Goal: Book appointment/travel/reservation

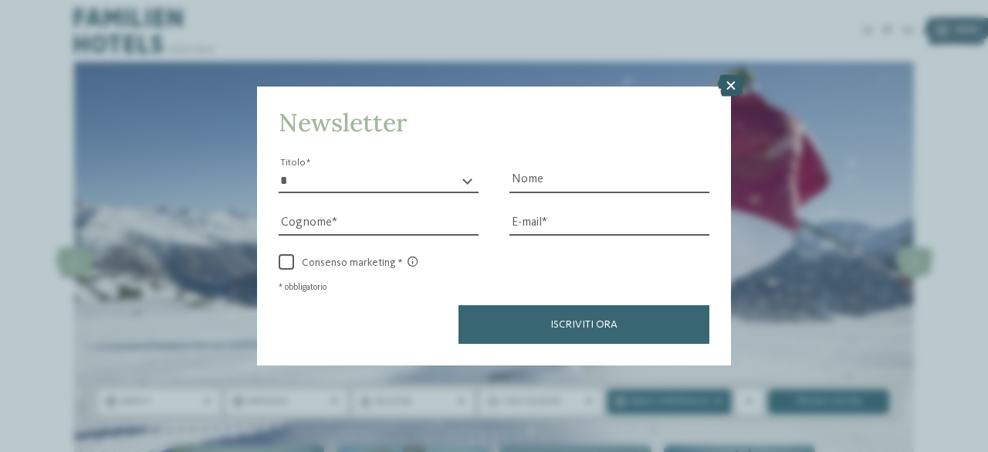
click at [732, 83] on icon at bounding box center [731, 86] width 26 height 22
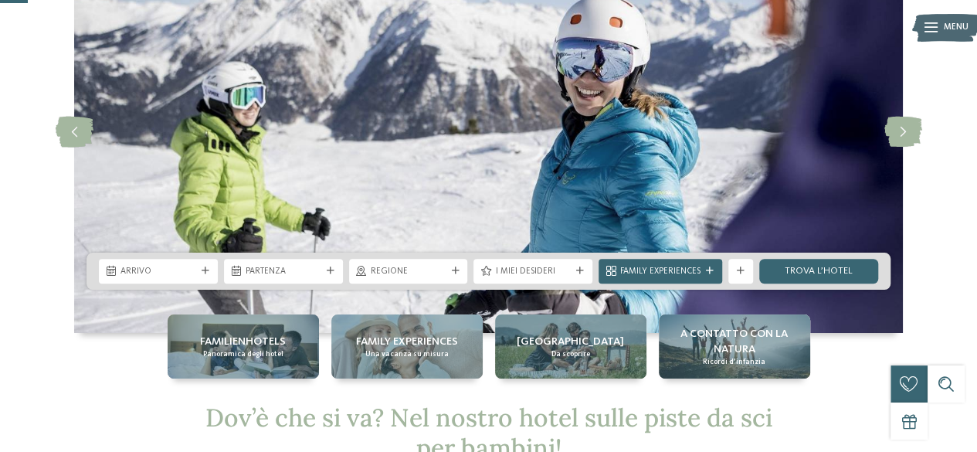
scroll to position [154, 0]
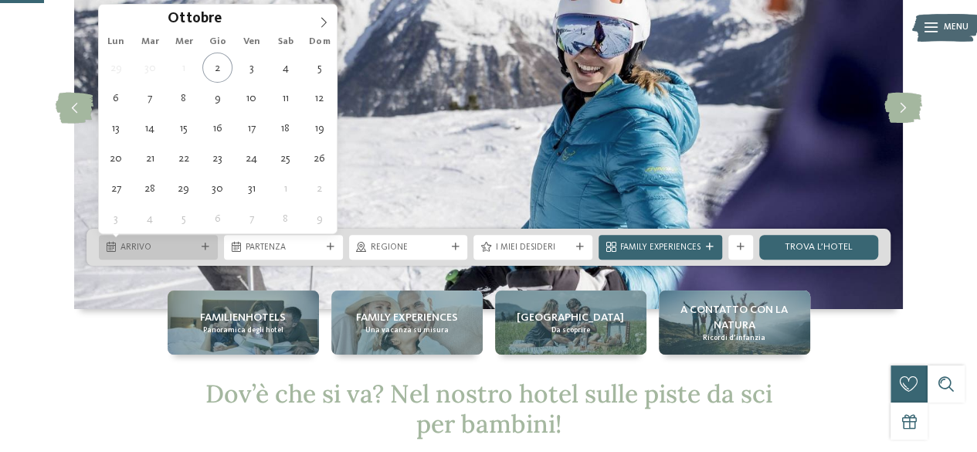
click at [164, 243] on span "Arrivo" at bounding box center [158, 248] width 76 height 12
click at [323, 19] on icon at bounding box center [323, 22] width 11 height 11
type input "****"
click at [323, 19] on icon at bounding box center [323, 22] width 5 height 10
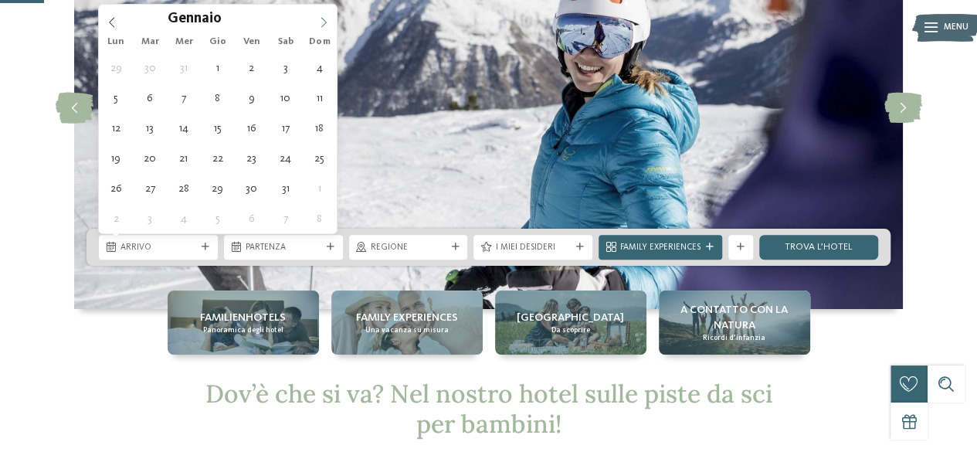
click at [323, 19] on icon at bounding box center [323, 22] width 5 height 10
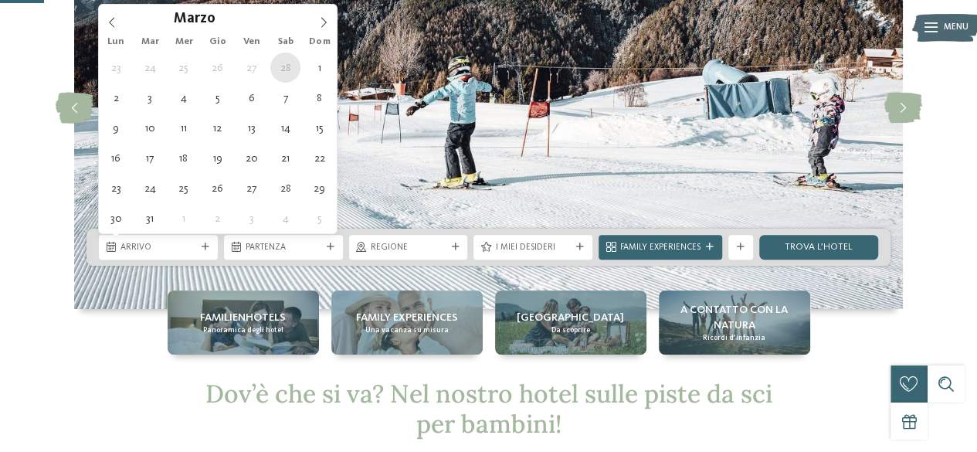
type div "[DATE]"
type input "****"
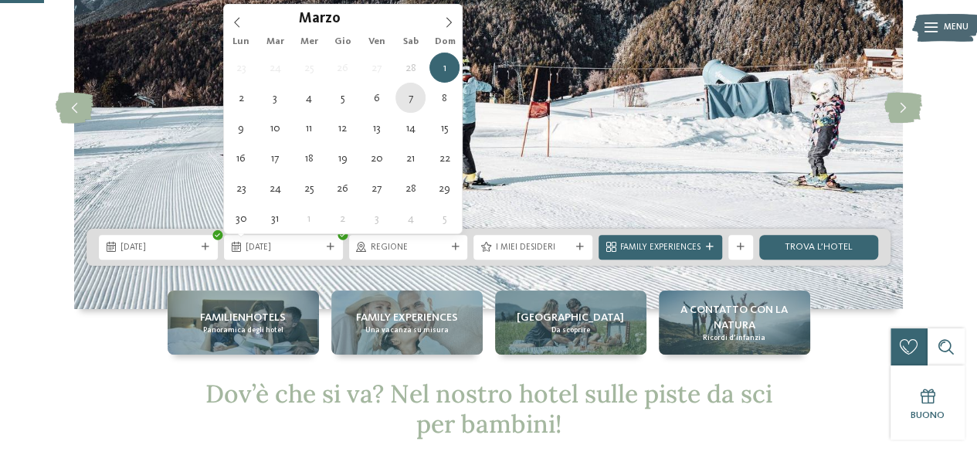
type div "[DATE]"
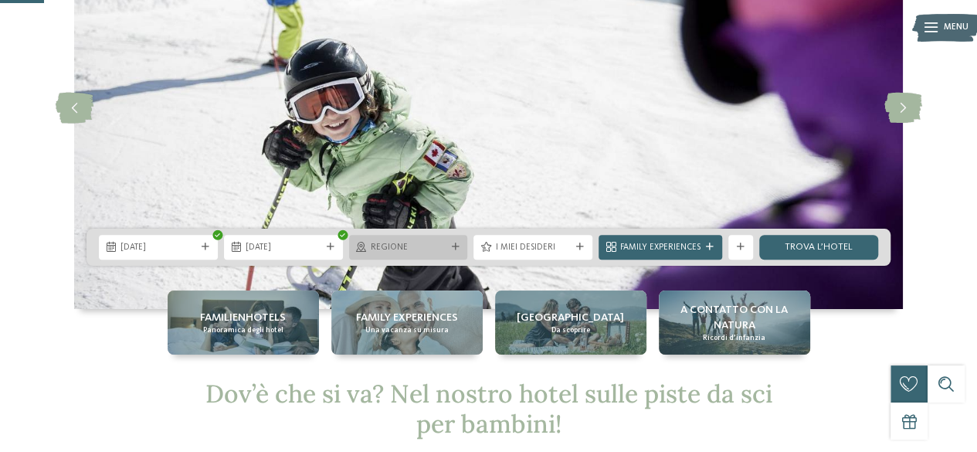
click at [415, 247] on span "Regione" at bounding box center [409, 248] width 76 height 12
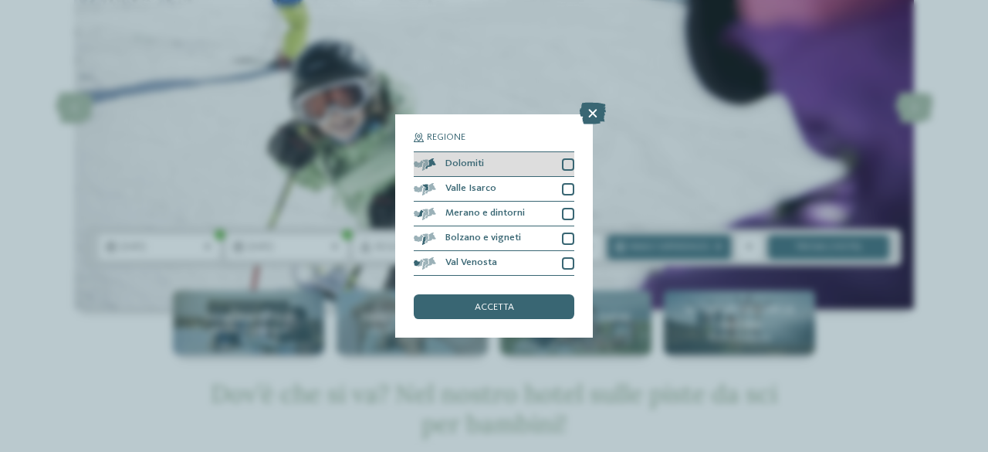
click at [568, 165] on div at bounding box center [568, 164] width 12 height 12
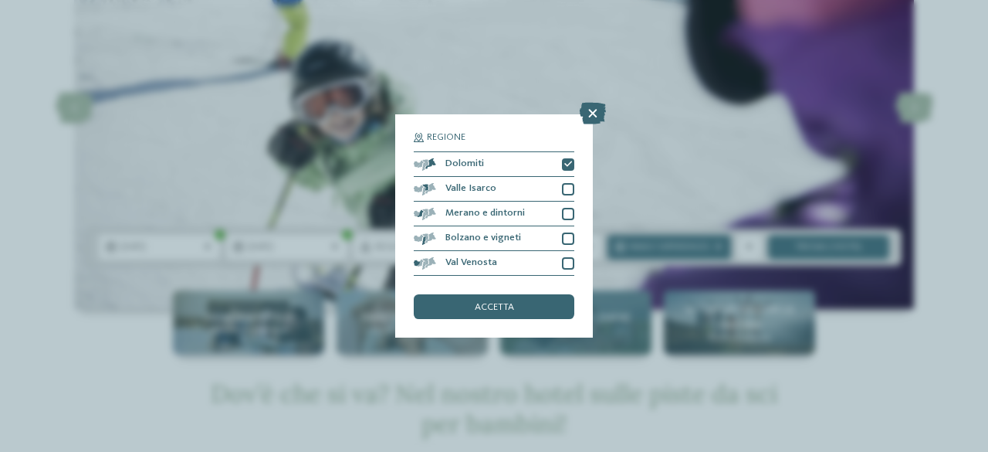
click at [531, 305] on div "accetta" at bounding box center [494, 306] width 161 height 25
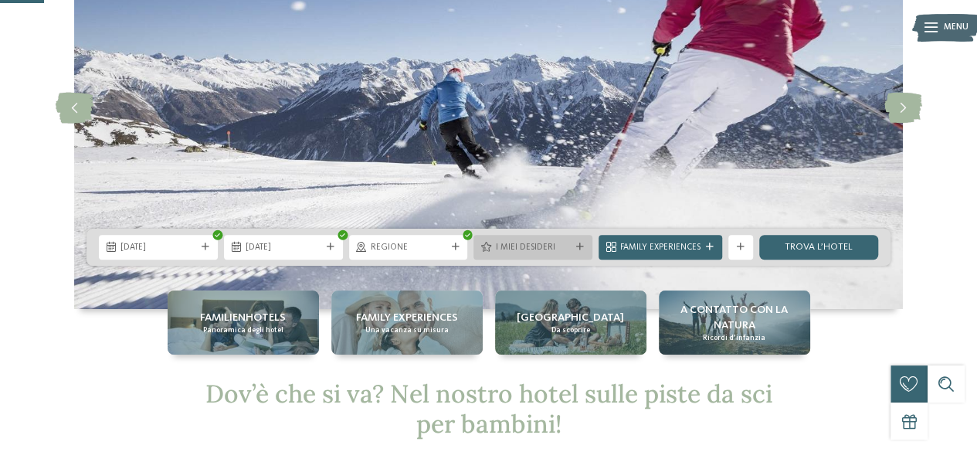
click at [519, 242] on span "I miei desideri" at bounding box center [533, 248] width 76 height 12
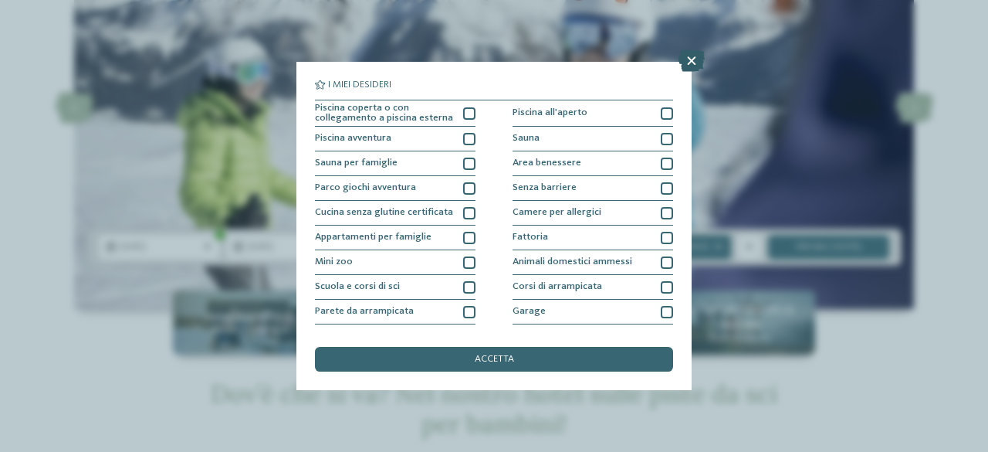
click at [693, 56] on icon at bounding box center [692, 61] width 26 height 22
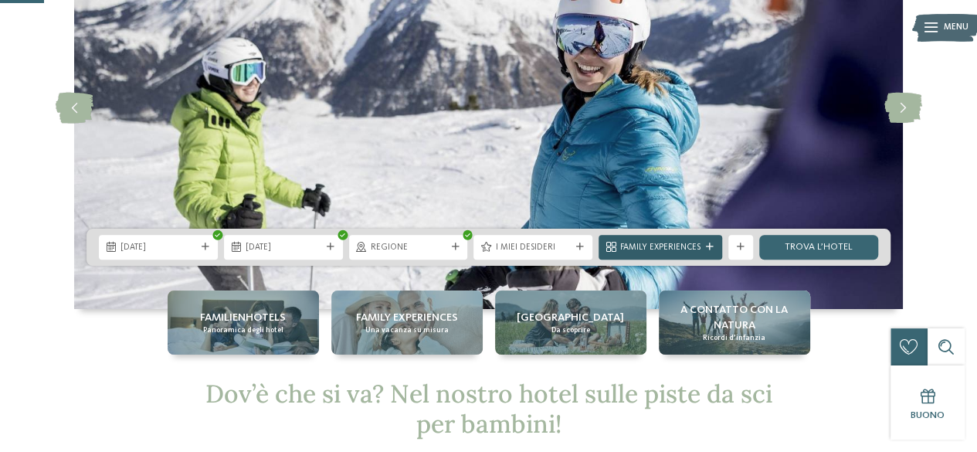
click at [646, 240] on div "Family Experiences" at bounding box center [660, 246] width 86 height 13
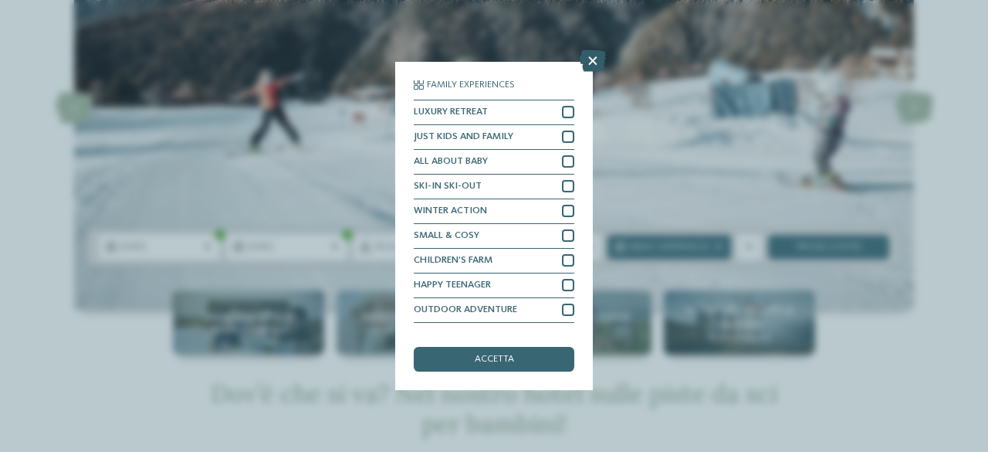
click at [588, 52] on icon at bounding box center [593, 61] width 26 height 22
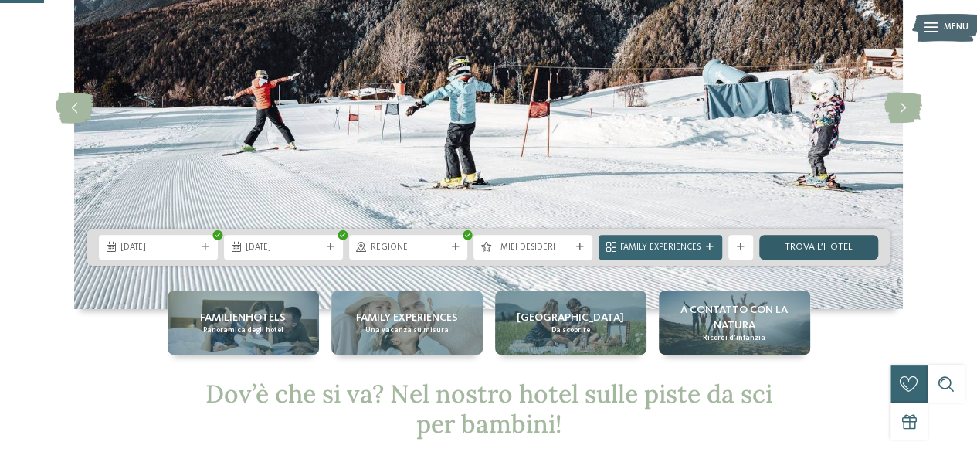
click at [804, 248] on link "trova l’hotel" at bounding box center [818, 247] width 119 height 25
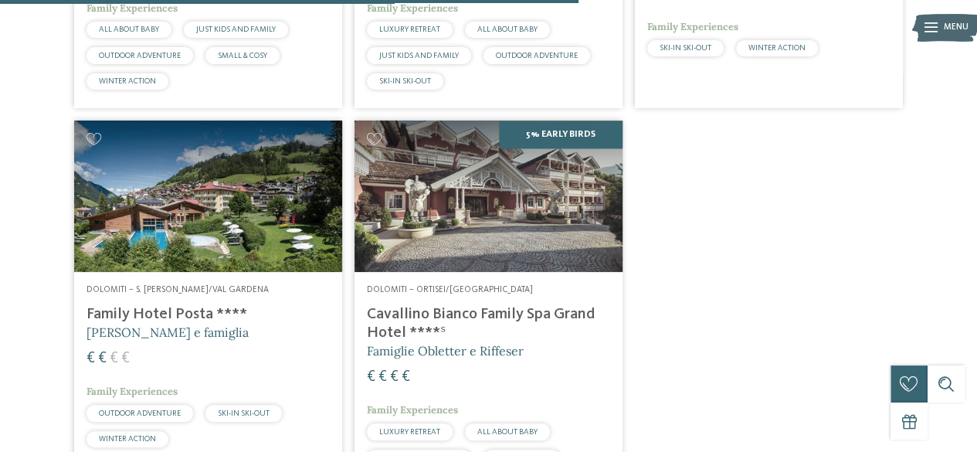
scroll to position [1153, 0]
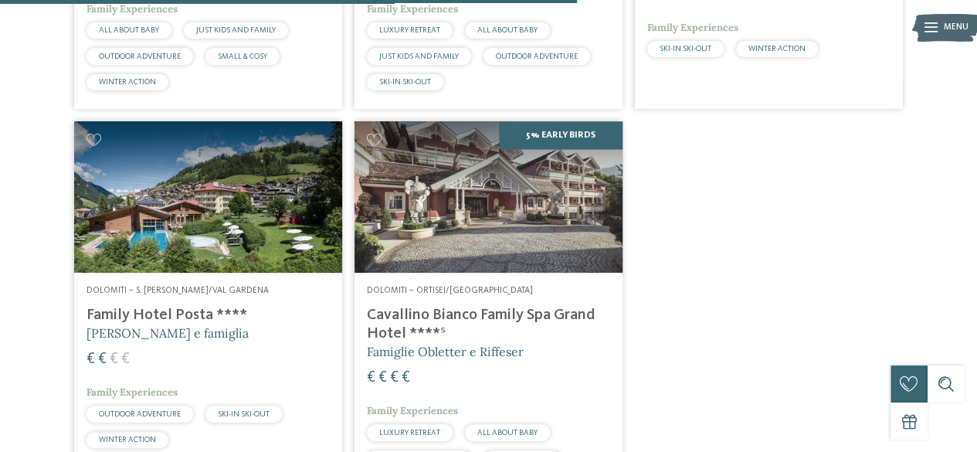
click at [102, 310] on h4 "Family Hotel Posta ****" at bounding box center [207, 315] width 243 height 19
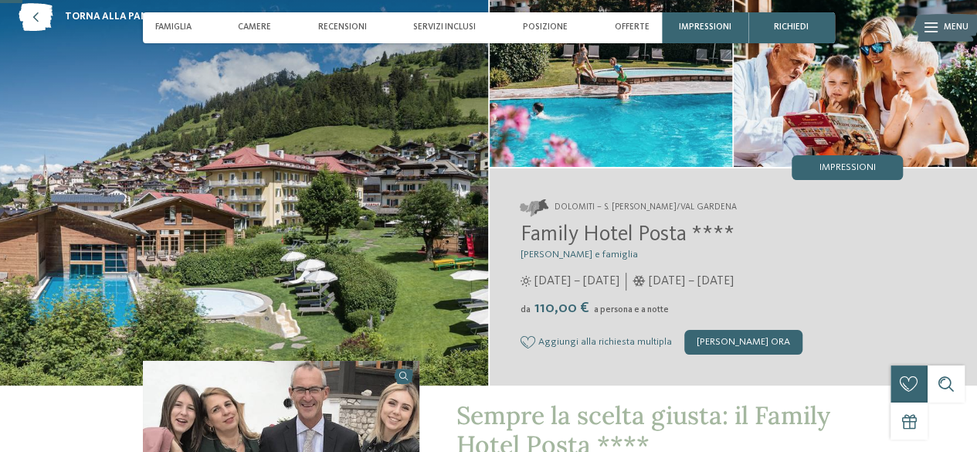
drag, startPoint x: 693, startPoint y: 277, endPoint x: 812, endPoint y: 286, distance: 119.2
click at [733, 286] on div "07/12/2025 – 22/03/2026" at bounding box center [679, 281] width 108 height 17
click at [763, 303] on div "da 110,00 € a persona e a notte" at bounding box center [711, 309] width 383 height 18
drag, startPoint x: 679, startPoint y: 280, endPoint x: 811, endPoint y: 289, distance: 131.6
click at [733, 286] on div "07/12/2025 – 22/03/2026" at bounding box center [679, 281] width 108 height 17
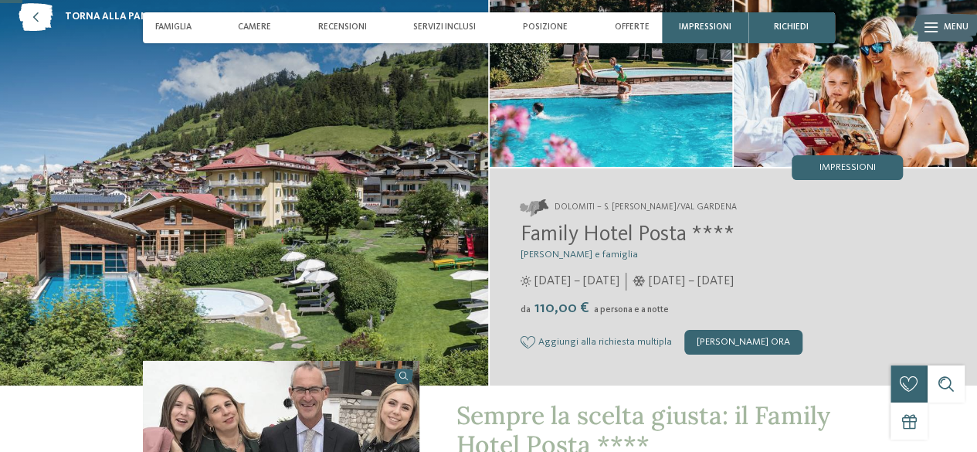
click at [724, 314] on div "da 110,00 € a persona e a notte" at bounding box center [711, 309] width 383 height 18
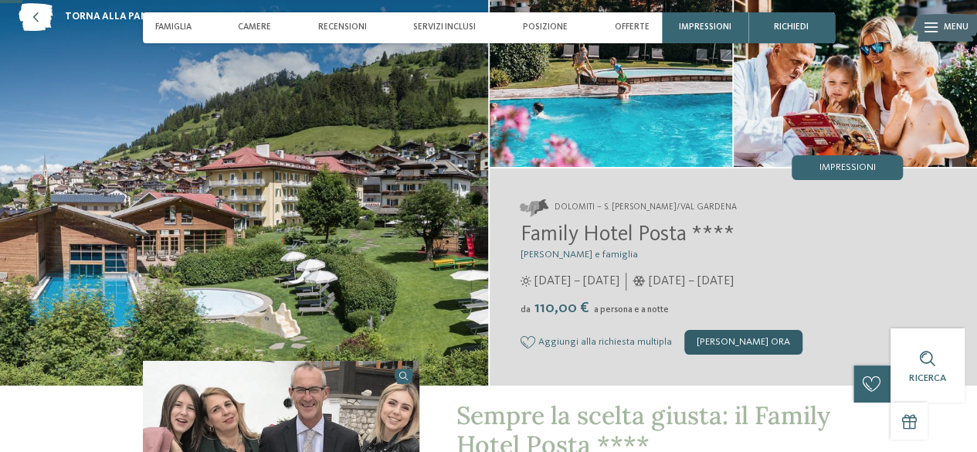
click at [714, 345] on div "[PERSON_NAME] ora" at bounding box center [743, 342] width 118 height 25
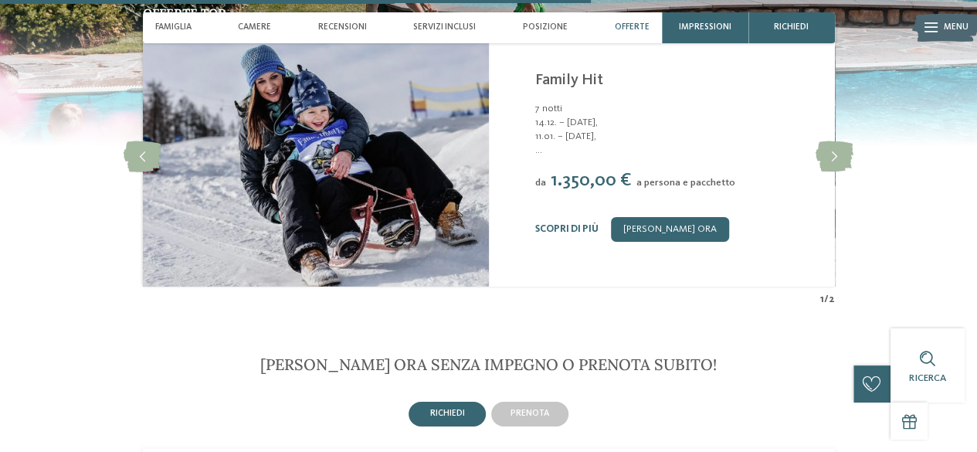
scroll to position [2609, 0]
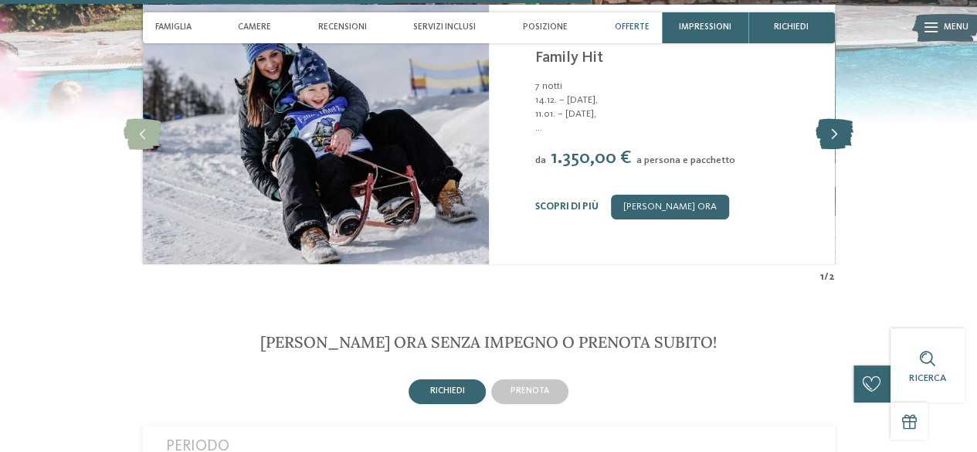
click at [835, 119] on icon at bounding box center [834, 134] width 38 height 31
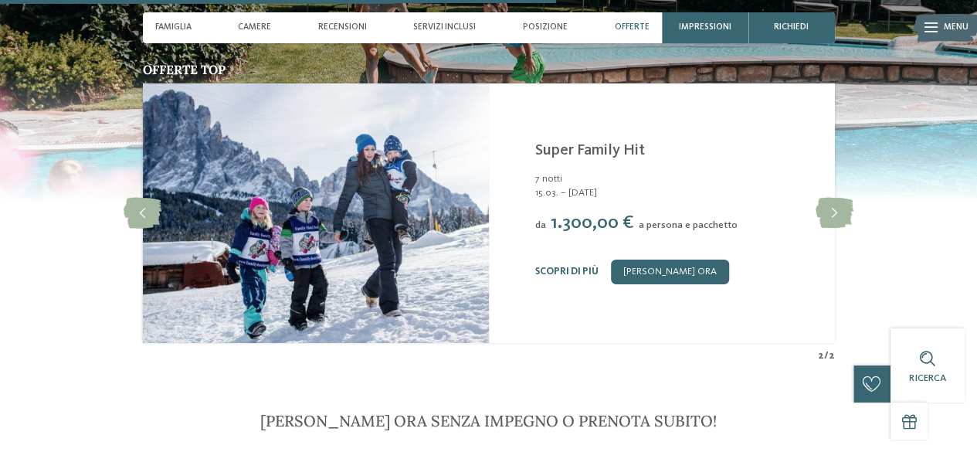
scroll to position [2532, 0]
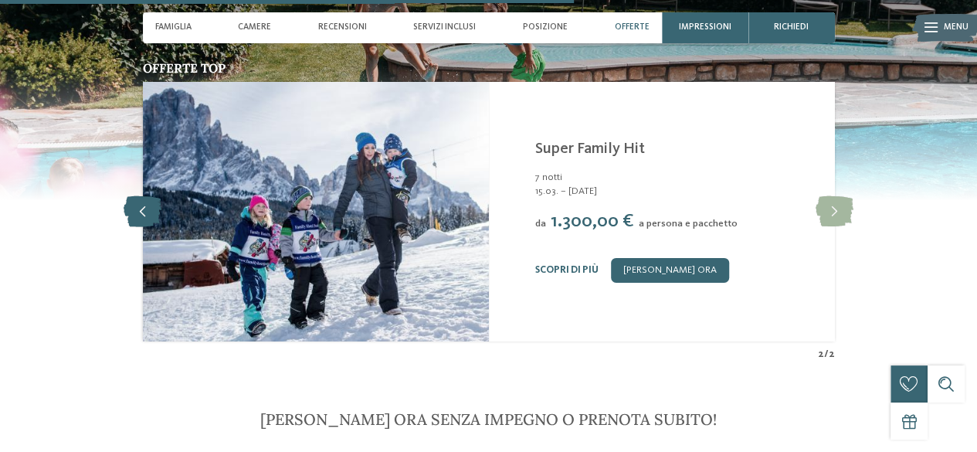
click at [139, 196] on icon at bounding box center [143, 211] width 38 height 31
